Goal: Information Seeking & Learning: Learn about a topic

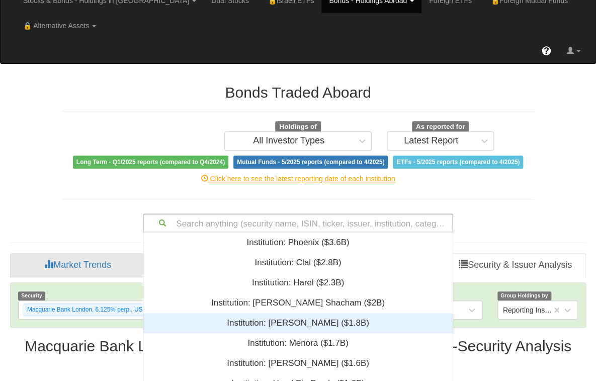
click at [268, 221] on div "Search anything (security name, ISIN, ticker, issuer, institution, category)...…" at bounding box center [298, 222] width 310 height 19
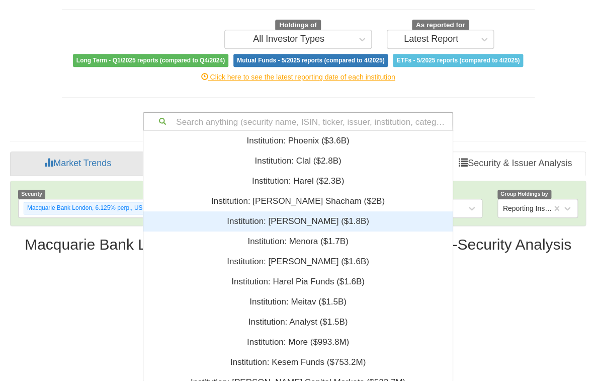
scroll to position [243, 302]
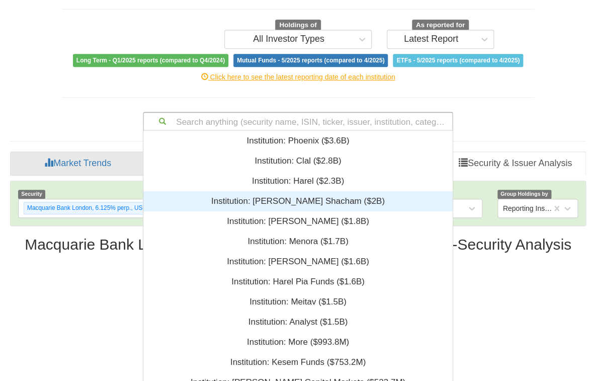
paste input "US539439AU36"
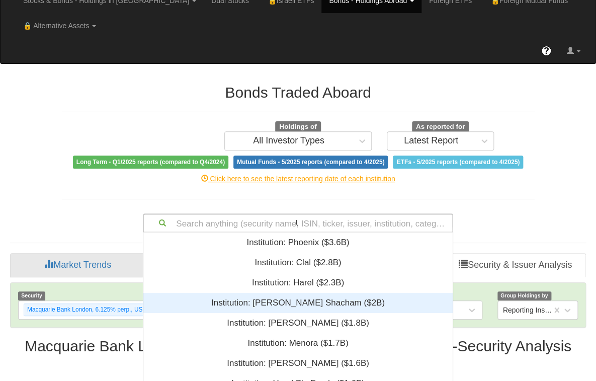
scroll to position [13, 302]
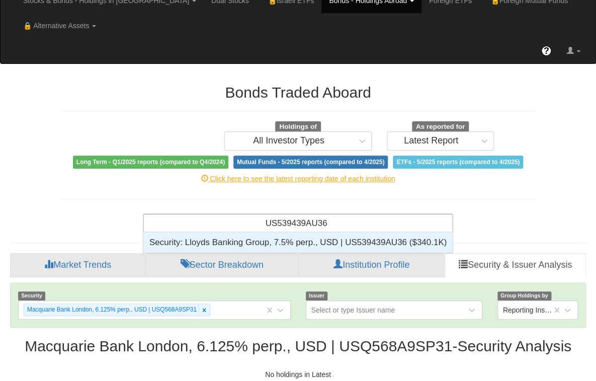
type input "US539439AU36"
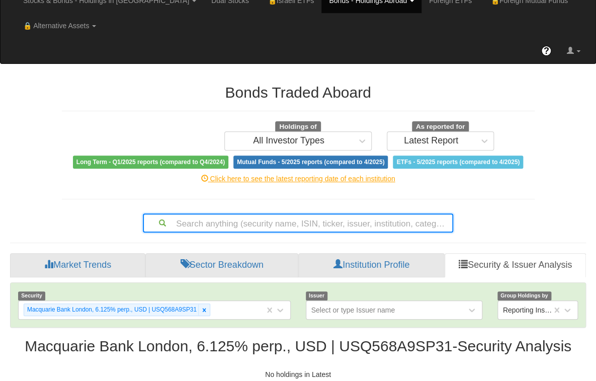
paste input "US539439AU36"
type input "US539439AU36"
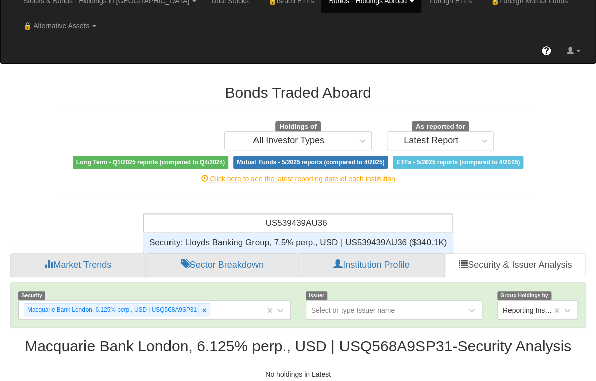
click at [369, 241] on div "Security: ‎Lloyds Banking Group, 7.5% perp., USD | US539439AU36 ‎($340.1K)‏" at bounding box center [297, 242] width 309 height 20
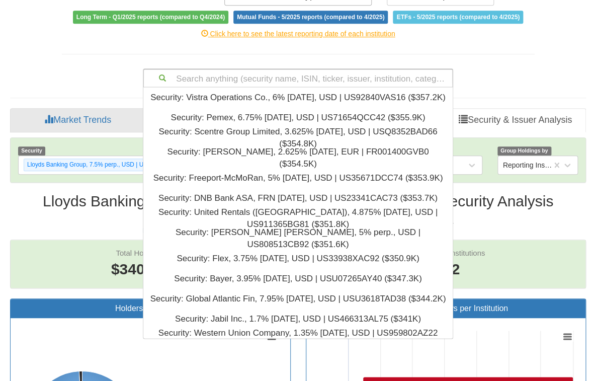
scroll to position [243, 302]
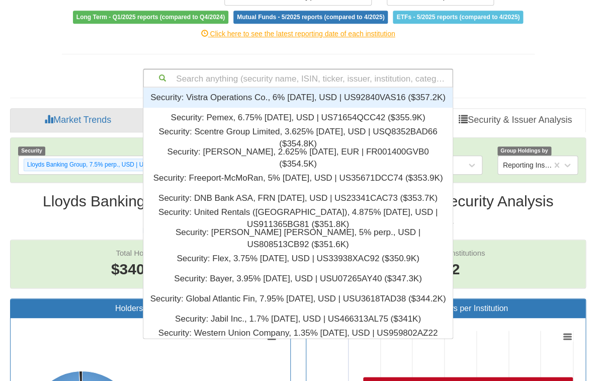
paste input "XS2294495838"
type input "XS2294495838"
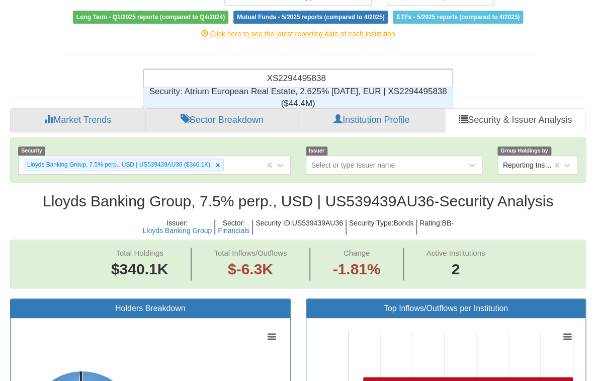
click at [339, 94] on div "Security: ‎Atrium European Real Estate, 2.625% [DATE], EUR | XS2294495838 ‎($44…" at bounding box center [297, 97] width 309 height 20
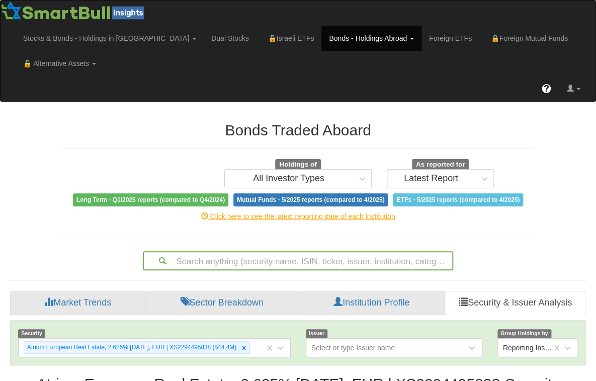
click at [462, 20] on div "Stocks & Bonds - Holdings in IL Stocks Bonds Stocks & Bonds Dual Stocks 🔒 Israe…" at bounding box center [298, 51] width 580 height 101
click at [240, 15] on div "Stocks & Bonds - Holdings in IL Stocks Bonds Stocks & Bonds Dual Stocks 🔒 Israe…" at bounding box center [298, 51] width 580 height 101
